Goal: Register for event/course

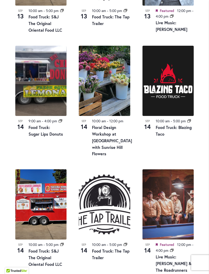
scroll to position [473, 0]
click at [115, 125] on link "Floral Design Workshop at [GEOGRAPHIC_DATA] with Sunrise Hill Flowers" at bounding box center [112, 141] width 40 height 32
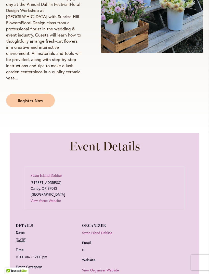
scroll to position [186, 0]
click at [40, 103] on span "Register Now" at bounding box center [30, 101] width 25 height 6
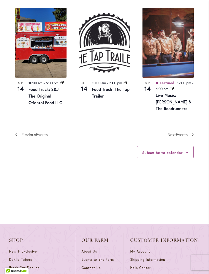
scroll to position [635, 0]
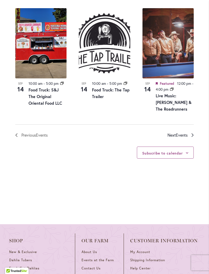
click at [187, 132] on span "Events" at bounding box center [182, 134] width 12 height 5
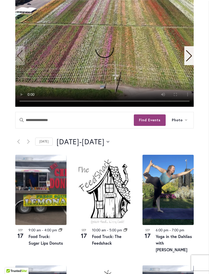
scroll to position [139, 0]
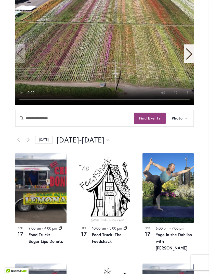
click at [46, 136] on link "Today" at bounding box center [44, 140] width 18 height 8
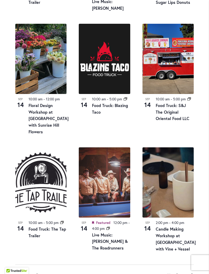
scroll to position [488, 0]
click at [175, 226] on link "Candle Making Workshop at Swan Island Dahlias with Vine + Vessel" at bounding box center [176, 239] width 40 height 26
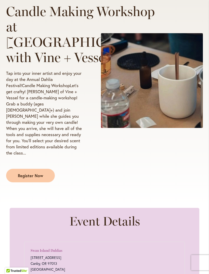
scroll to position [111, 0]
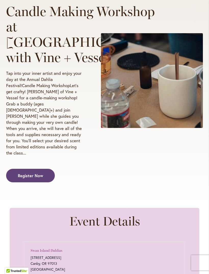
click at [40, 179] on span "Register Now" at bounding box center [30, 176] width 25 height 6
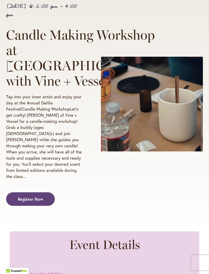
scroll to position [0, 0]
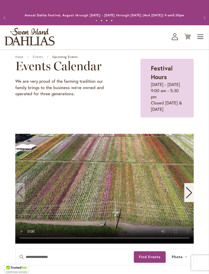
click at [201, 41] on span "Toggle Nav" at bounding box center [201, 37] width 8 height 10
click at [202, 40] on span "Toggle Nav" at bounding box center [201, 37] width 8 height 10
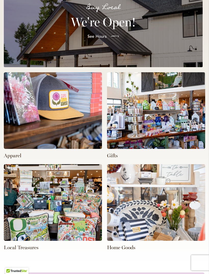
scroll to position [0, 206]
click at [22, 251] on p "Local Treasures" at bounding box center [53, 247] width 98 height 7
click at [68, 203] on img at bounding box center [53, 202] width 98 height 77
click at [21, 251] on p "Local Treasures" at bounding box center [53, 247] width 98 height 7
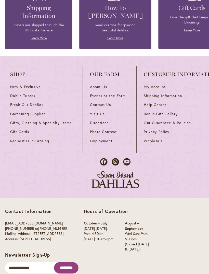
scroll to position [1013, 0]
